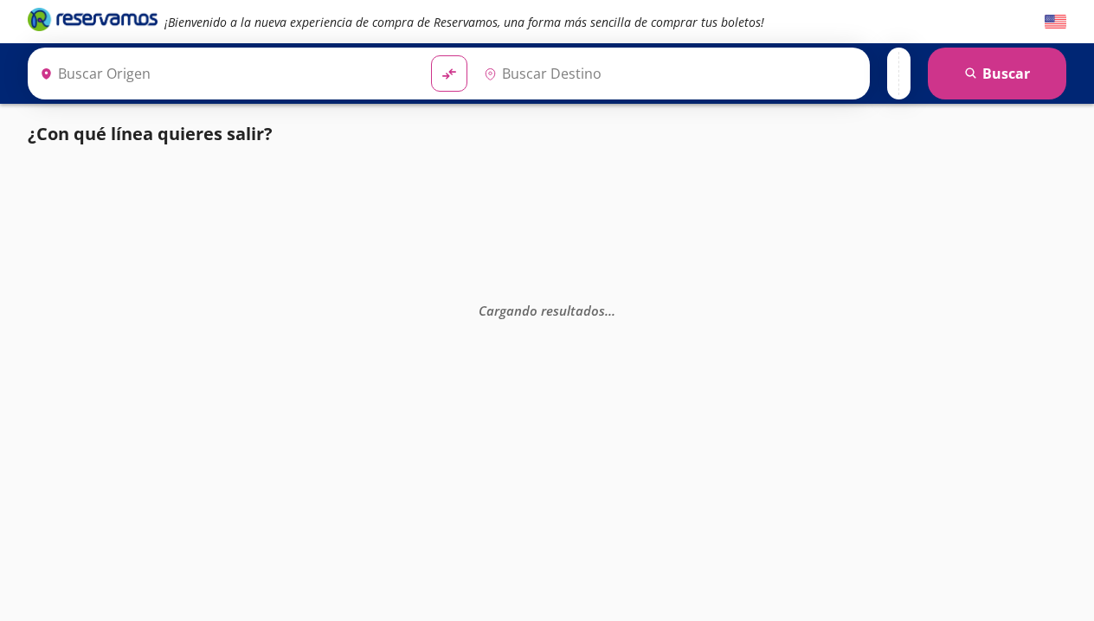
type input "[GEOGRAPHIC_DATA][PERSON_NAME], [GEOGRAPHIC_DATA][PERSON_NAME]"
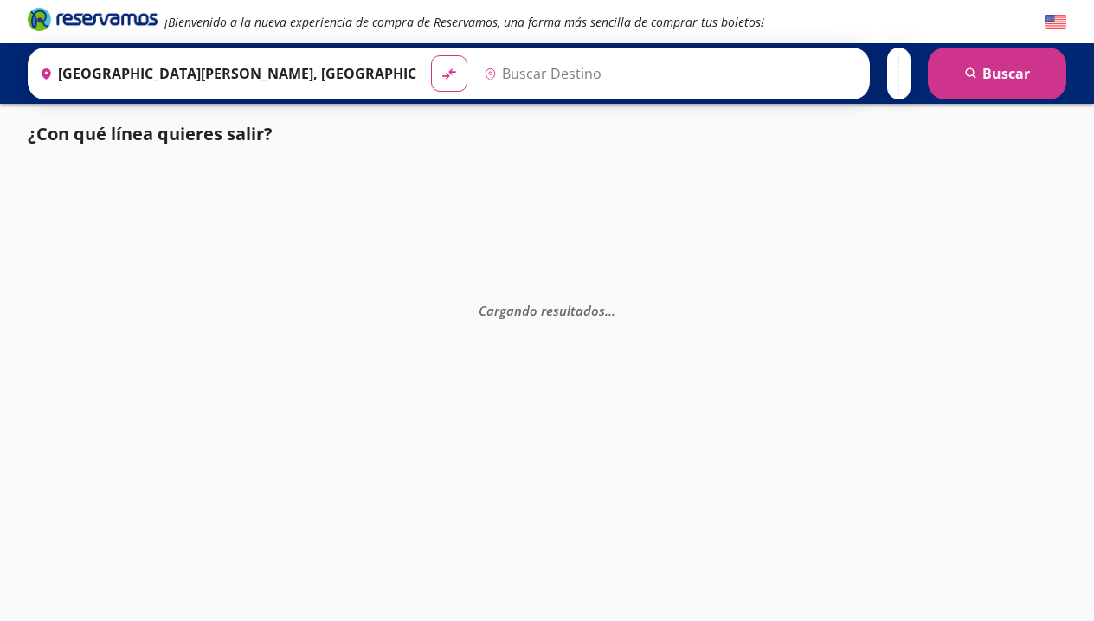
type input "[GEOGRAPHIC_DATA], [GEOGRAPHIC_DATA]"
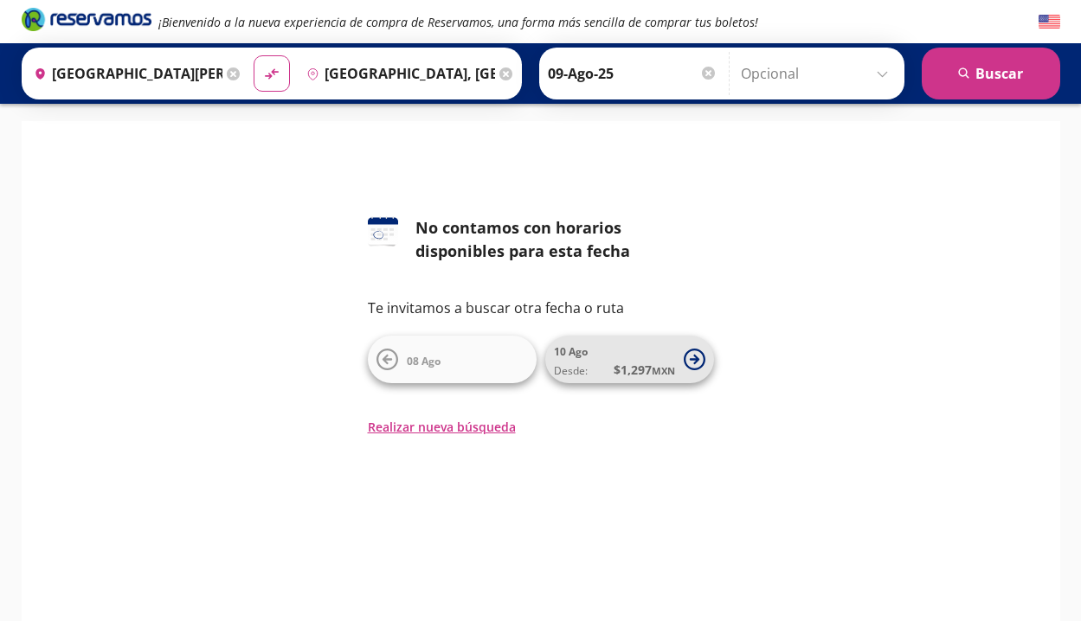
click at [652, 365] on small "MXN" at bounding box center [663, 370] width 23 height 13
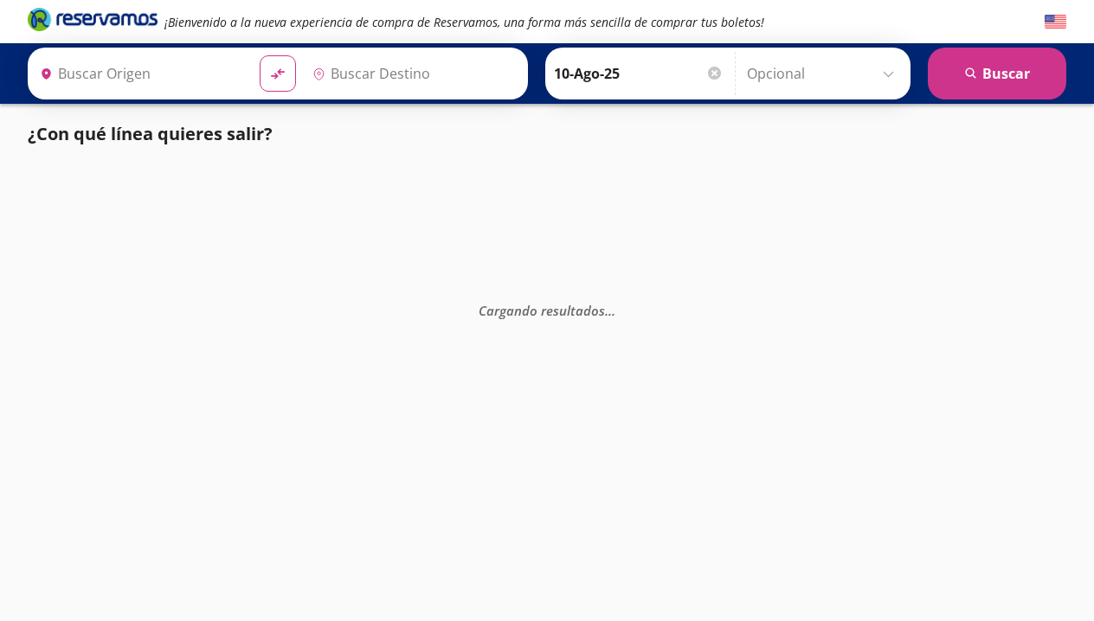
type input "[GEOGRAPHIC_DATA][PERSON_NAME], [GEOGRAPHIC_DATA][PERSON_NAME]"
type input "[GEOGRAPHIC_DATA], [GEOGRAPHIC_DATA]"
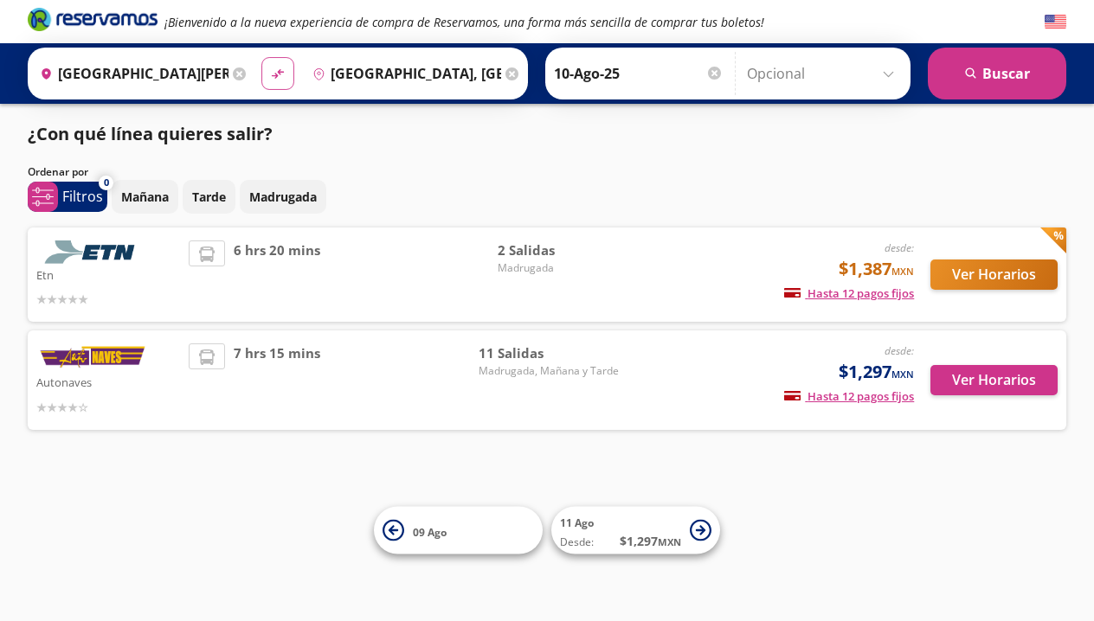
click at [285, 80] on icon "material-symbols:compare-arrows-rounded" at bounding box center [278, 74] width 16 height 16
type input "[GEOGRAPHIC_DATA], [GEOGRAPHIC_DATA]"
type input "[GEOGRAPHIC_DATA][PERSON_NAME], [GEOGRAPHIC_DATA][PERSON_NAME]"
click at [1030, 70] on button "search [GEOGRAPHIC_DATA]" at bounding box center [997, 74] width 138 height 52
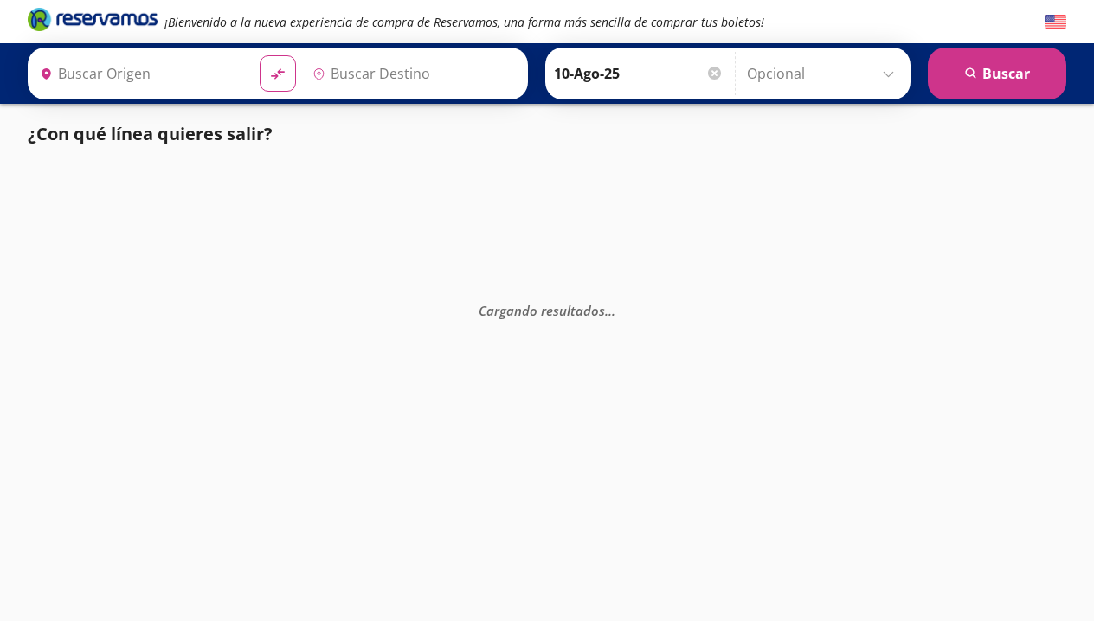
type input "[GEOGRAPHIC_DATA], [GEOGRAPHIC_DATA]"
type input "[GEOGRAPHIC_DATA][PERSON_NAME], [GEOGRAPHIC_DATA][PERSON_NAME]"
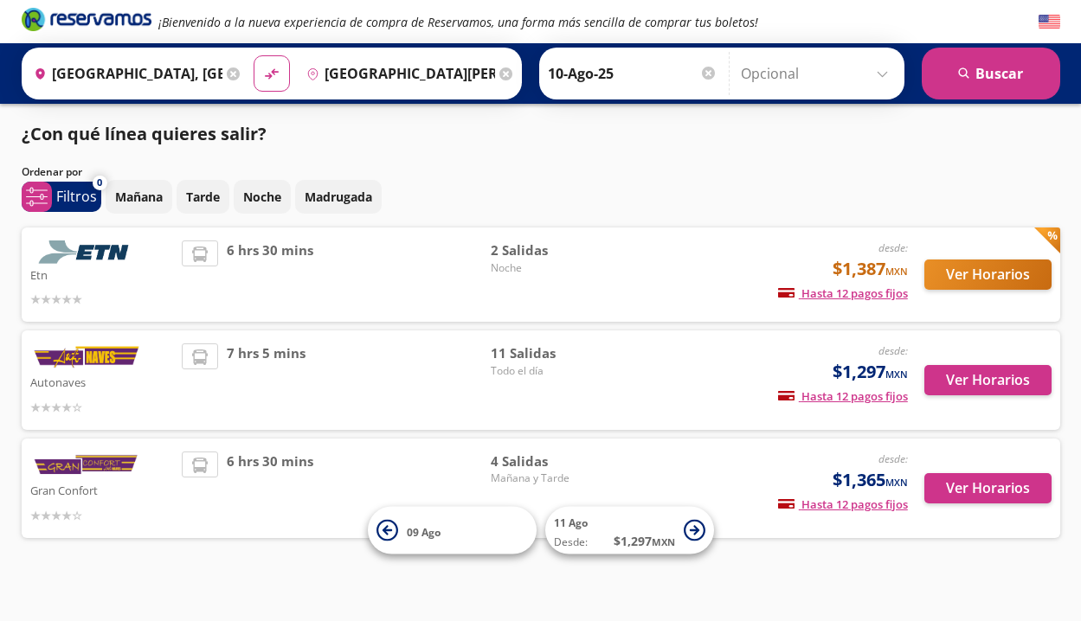
click at [713, 70] on div at bounding box center [708, 73] width 13 height 13
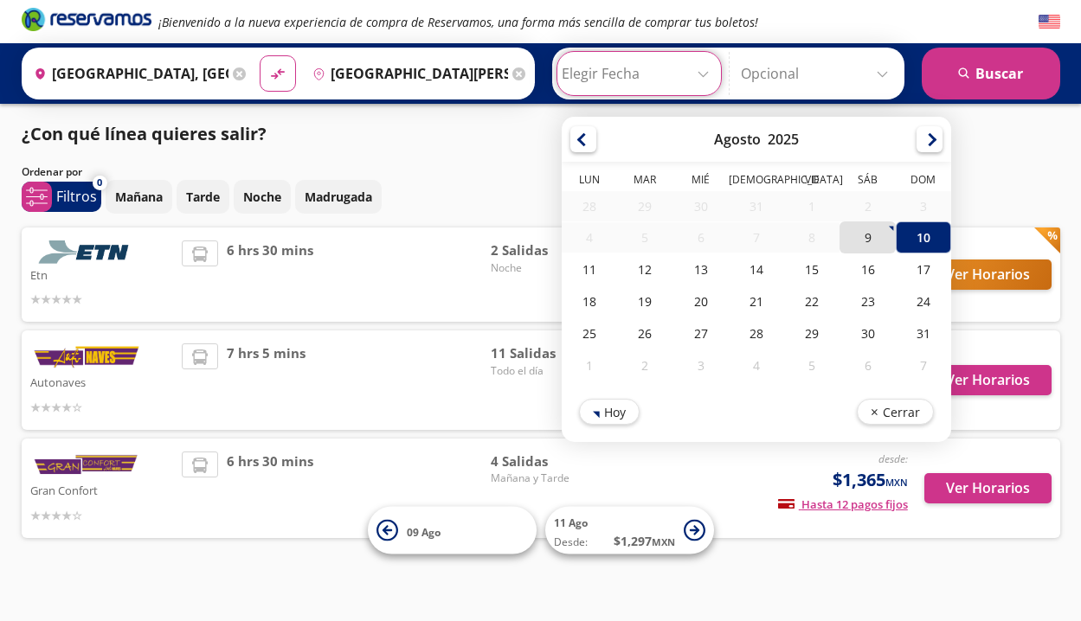
click at [875, 245] on div "9" at bounding box center [867, 238] width 55 height 32
type input "09-Ago-25"
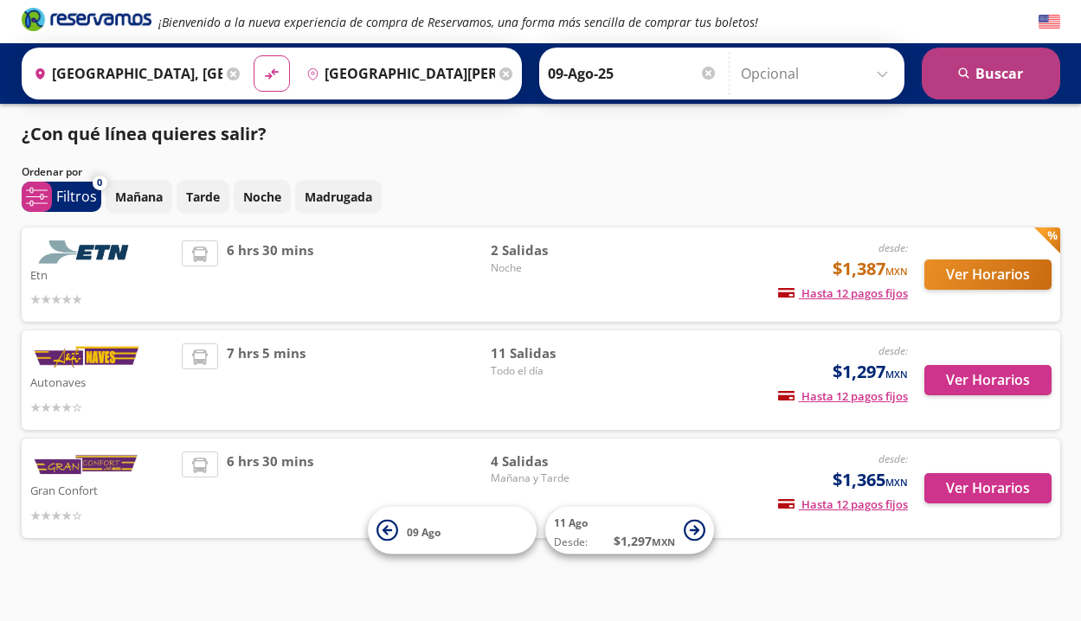
click at [972, 75] on button "search [GEOGRAPHIC_DATA]" at bounding box center [991, 74] width 138 height 52
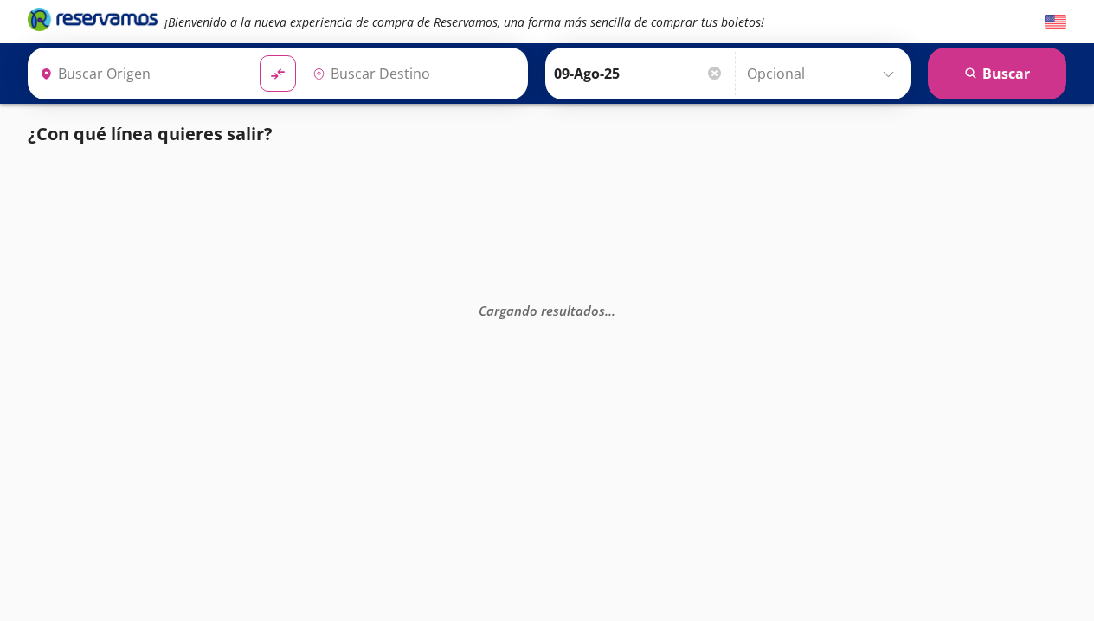
type input "[GEOGRAPHIC_DATA], [GEOGRAPHIC_DATA]"
type input "[GEOGRAPHIC_DATA][PERSON_NAME], [GEOGRAPHIC_DATA][PERSON_NAME]"
